Goal: Information Seeking & Learning: Learn about a topic

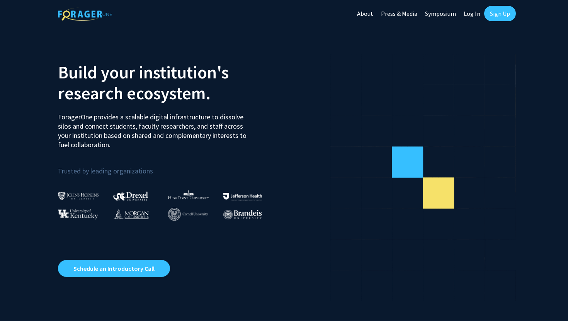
click at [468, 12] on link "Log In" at bounding box center [472, 13] width 24 height 27
select select
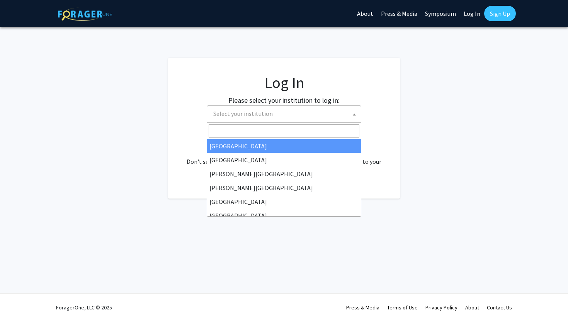
click at [229, 116] on span "Select your institution" at bounding box center [243, 114] width 60 height 8
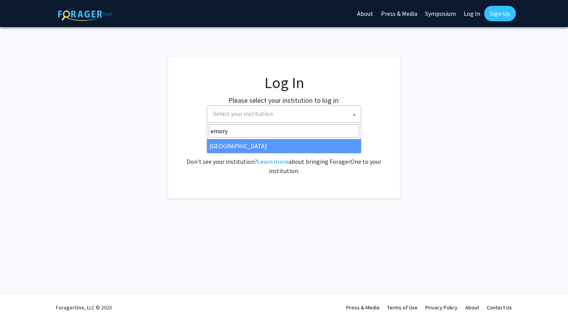
type input "emory"
select select "12"
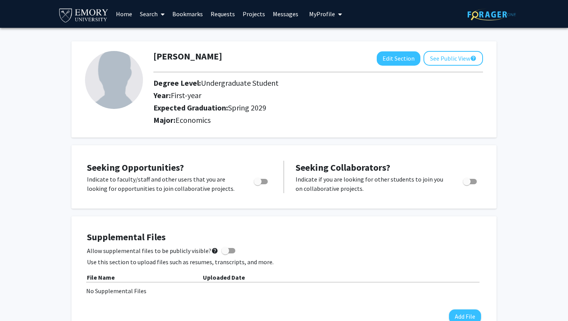
click at [496, 15] on img at bounding box center [492, 15] width 48 height 12
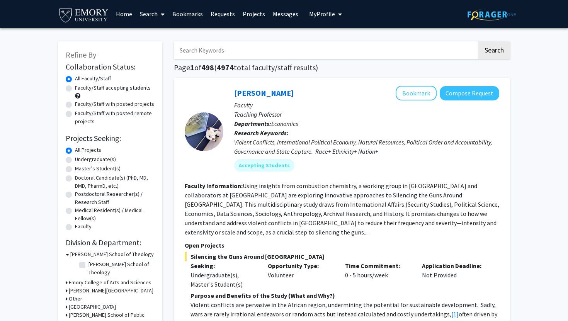
click at [125, 15] on link "Home" at bounding box center [124, 13] width 24 height 27
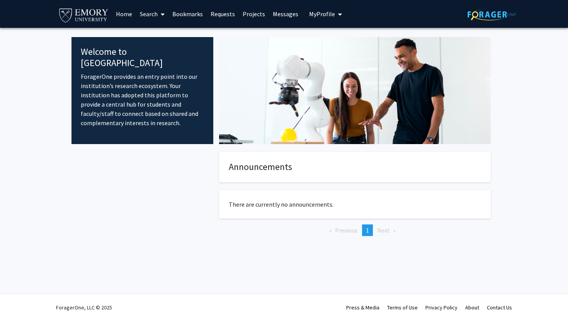
click at [254, 14] on link "Projects" at bounding box center [254, 13] width 30 height 27
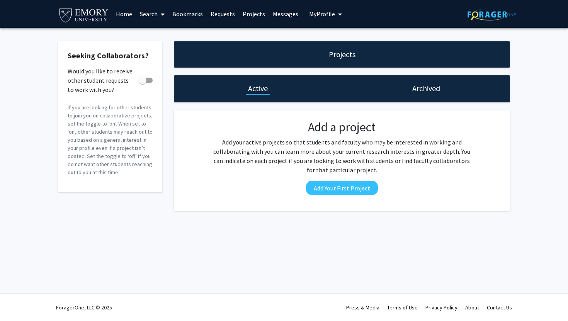
click at [278, 15] on link "Messages" at bounding box center [285, 13] width 33 height 27
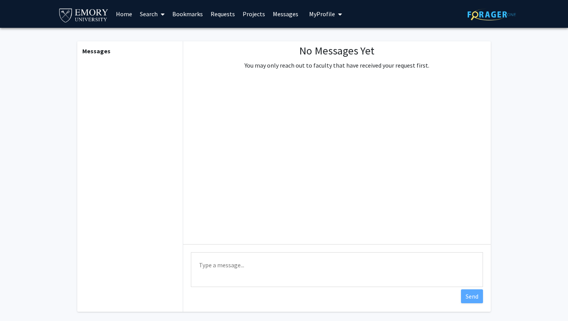
click at [198, 13] on link "Bookmarks" at bounding box center [188, 13] width 38 height 27
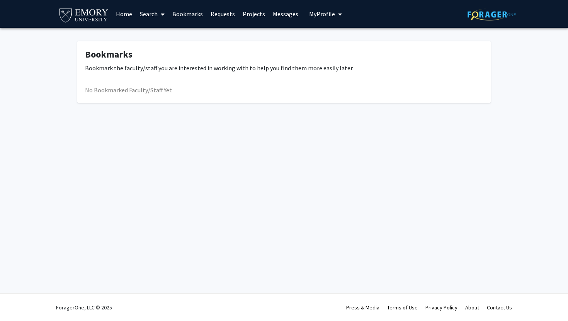
click at [229, 13] on link "Requests" at bounding box center [223, 13] width 32 height 27
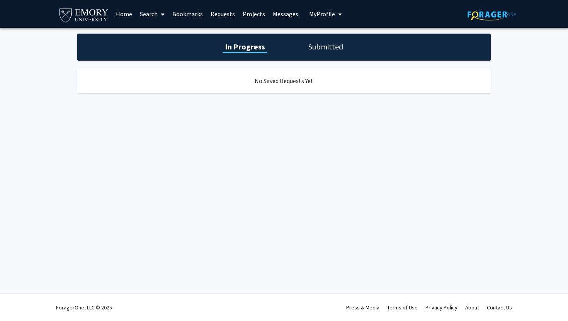
click at [150, 11] on link "Search" at bounding box center [152, 13] width 32 height 27
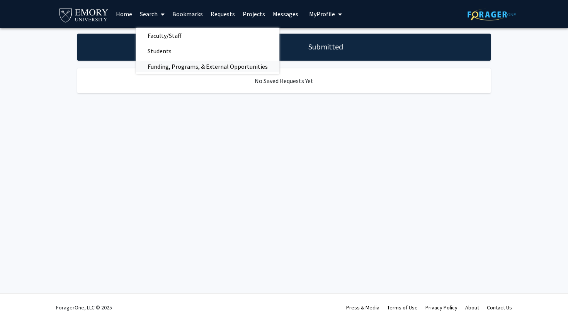
click at [161, 66] on span "Funding, Programs, & External Opportunities" at bounding box center [207, 66] width 143 height 15
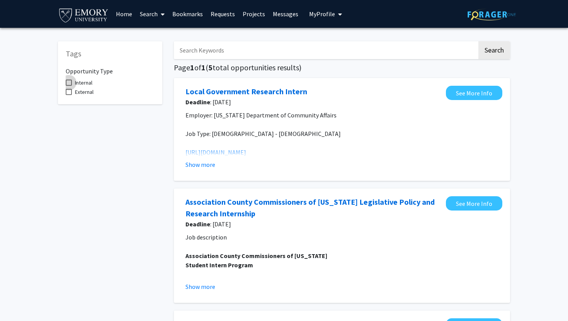
click at [87, 84] on span "Internal" at bounding box center [83, 82] width 17 height 9
click at [69, 86] on input "Internal" at bounding box center [68, 86] width 0 height 0
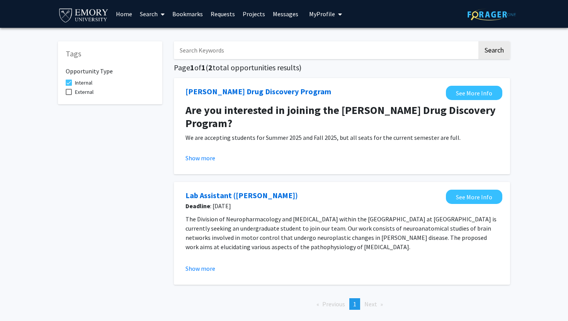
click at [87, 84] on span "Internal" at bounding box center [83, 82] width 17 height 9
click at [69, 86] on input "Internal" at bounding box center [68, 86] width 0 height 0
checkbox input "false"
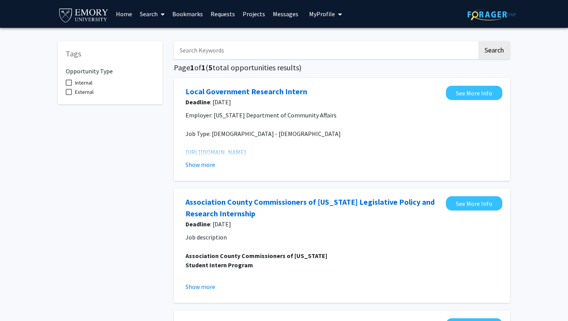
click at [157, 18] on link "Search" at bounding box center [152, 13] width 32 height 27
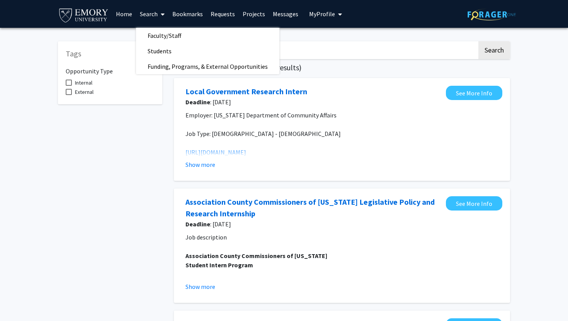
click at [169, 24] on link "Search" at bounding box center [152, 13] width 32 height 27
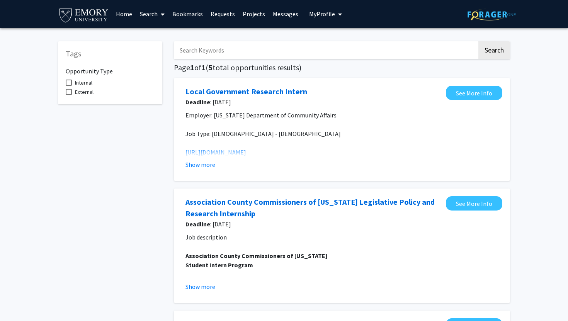
click at [164, 17] on icon at bounding box center [163, 14] width 4 height 6
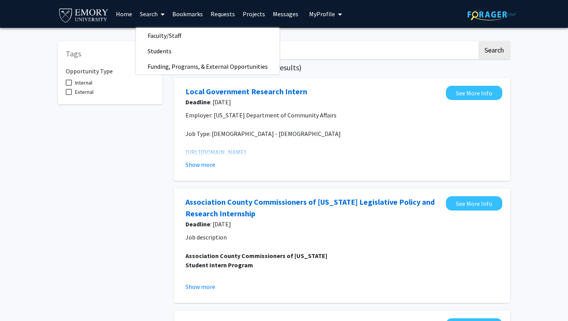
click at [164, 36] on span "Faculty/Staff" at bounding box center [164, 35] width 57 height 15
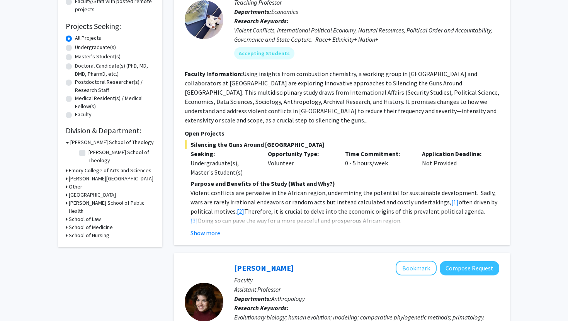
scroll to position [125, 0]
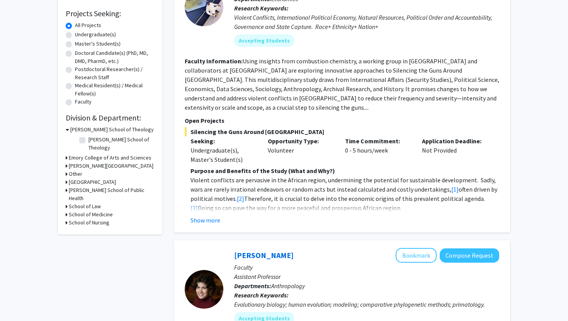
click at [89, 154] on h3 "Emory College of Arts and Sciences" at bounding box center [110, 158] width 83 height 8
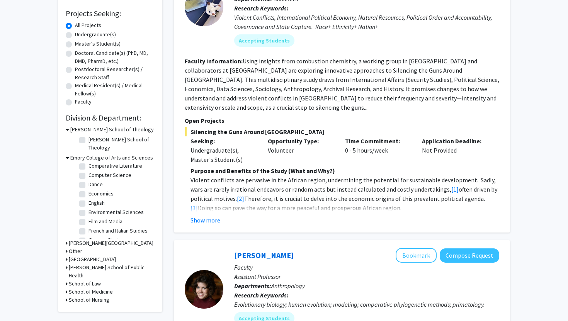
scroll to position [90, 0]
click at [98, 185] on label "Economics" at bounding box center [101, 189] width 25 height 8
click at [94, 185] on input "Economics" at bounding box center [91, 187] width 5 height 5
checkbox input "true"
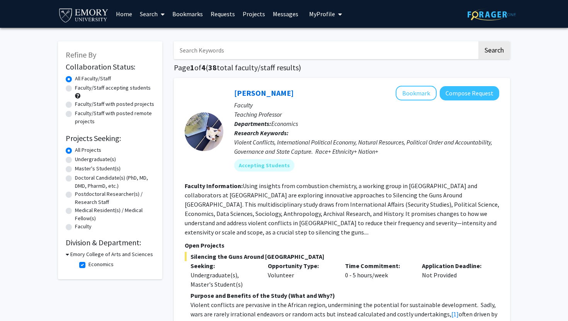
click at [104, 156] on label "Undergraduate(s)" at bounding box center [95, 159] width 41 height 8
click at [80, 156] on input "Undergraduate(s)" at bounding box center [77, 157] width 5 height 5
radio input "true"
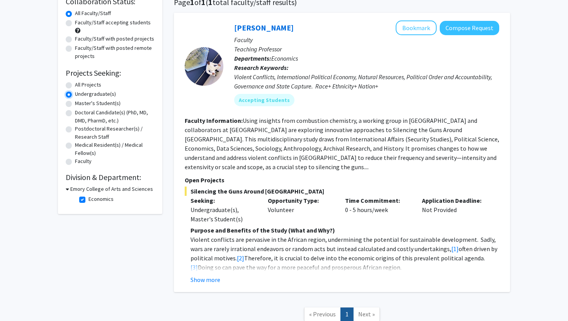
scroll to position [72, 0]
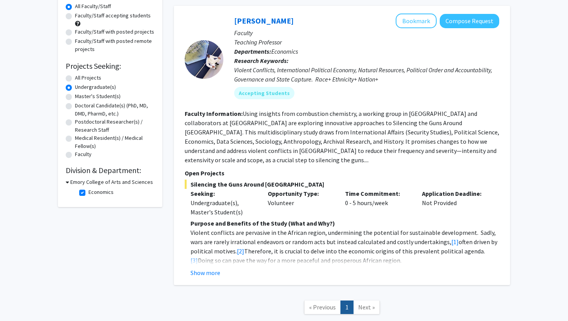
click at [203, 270] on div "Melvin Ayogu Bookmark Compose Request Faculty Teaching Professor Departments: E…" at bounding box center [342, 146] width 336 height 280
click at [203, 268] on button "Show more" at bounding box center [206, 272] width 30 height 9
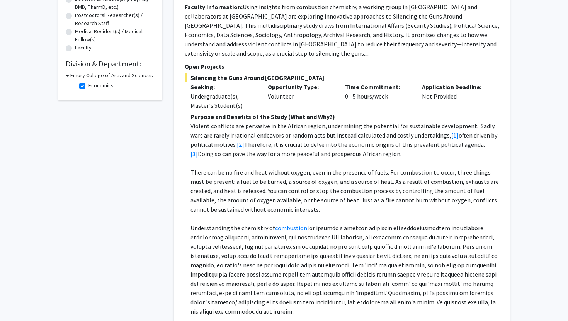
scroll to position [205, 0]
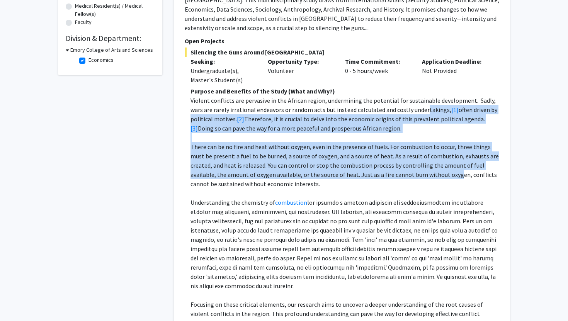
drag, startPoint x: 410, startPoint y: 98, endPoint x: 418, endPoint y: 161, distance: 63.2
click at [418, 161] on div "Purpose and Benefits of the Study (What and Why?) Violent conflicts are pervasi…" at bounding box center [345, 249] width 309 height 325
click at [418, 160] on p "There can be no fire and heat without oxygen, even in the presence of fuels. Fo…" at bounding box center [345, 165] width 309 height 46
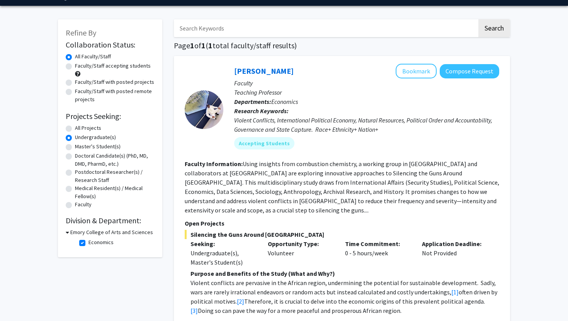
scroll to position [0, 0]
